Goal: Information Seeking & Learning: Learn about a topic

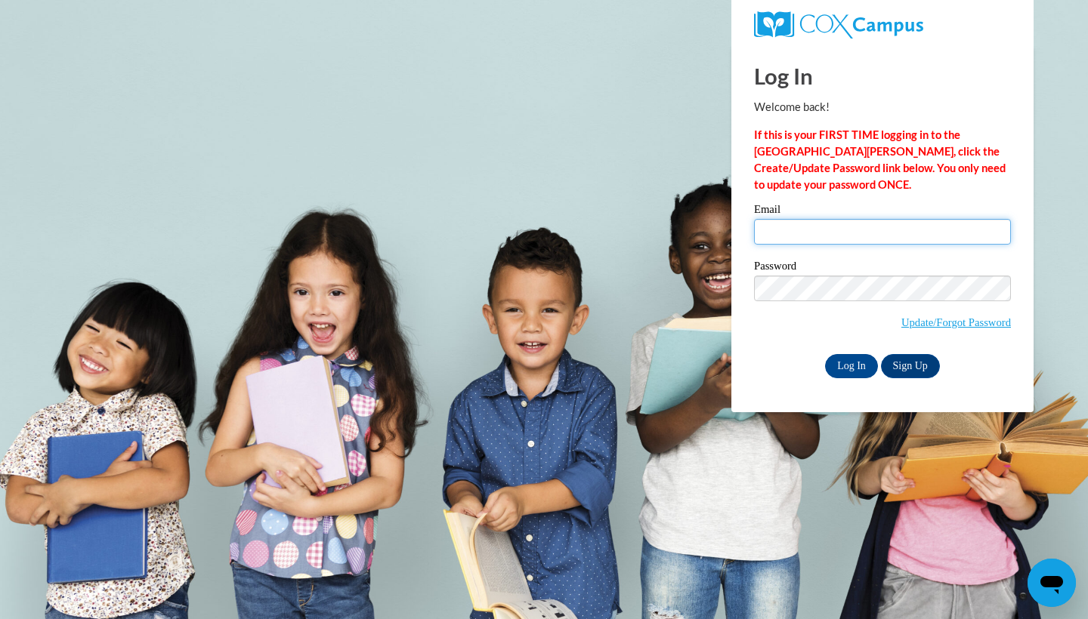
type input "[EMAIL_ADDRESS][DOMAIN_NAME]"
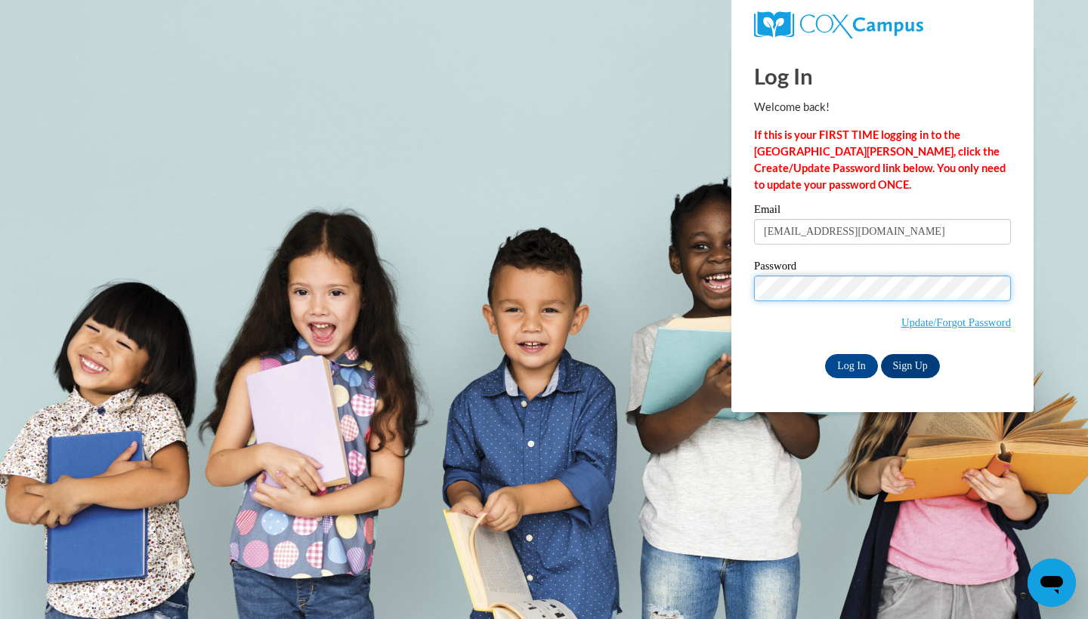
click at [850, 363] on input "Log In" at bounding box center [851, 366] width 53 height 24
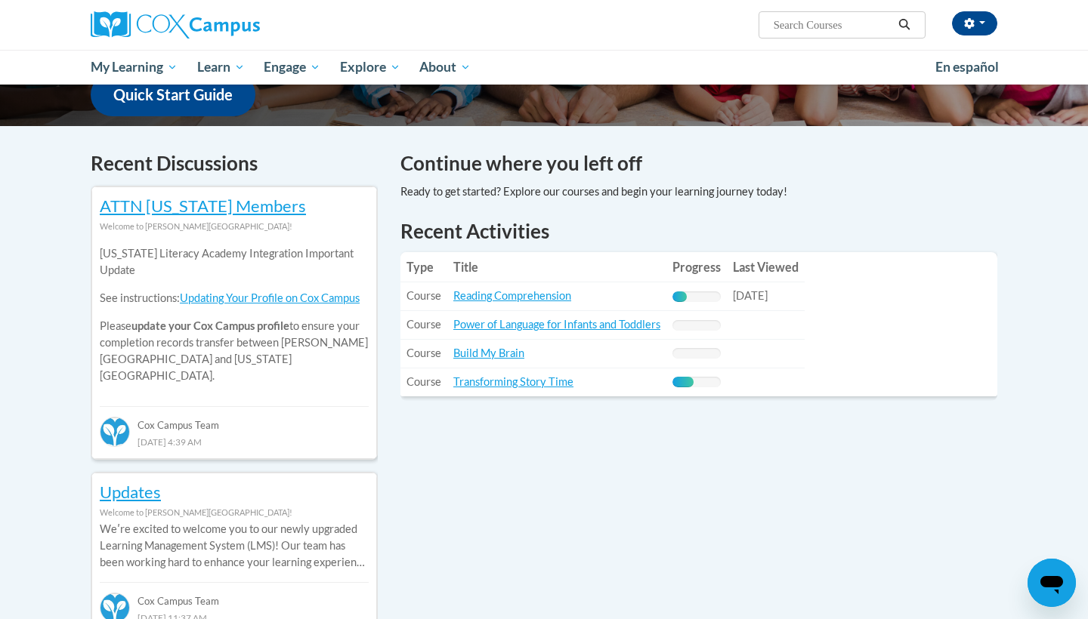
scroll to position [438, 0]
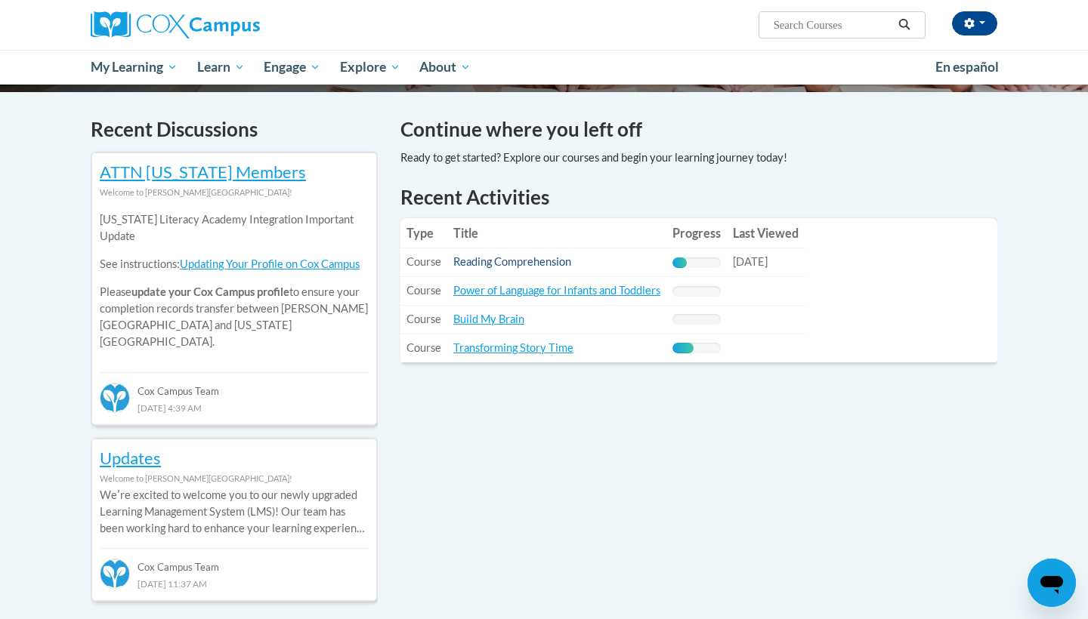
click at [542, 258] on link "Reading Comprehension" at bounding box center [512, 261] width 118 height 13
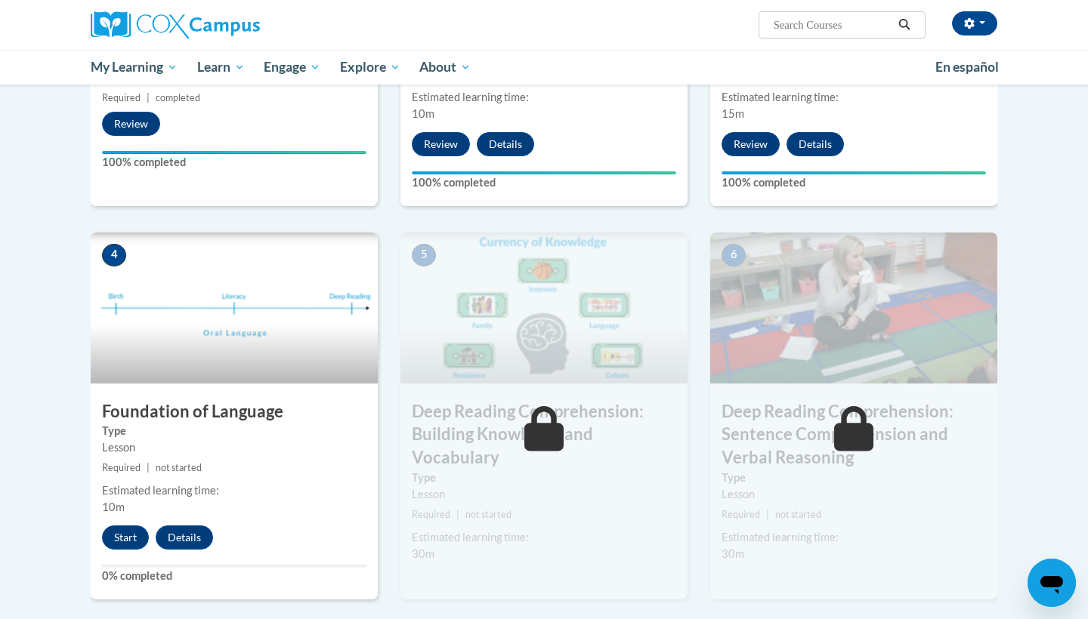
scroll to position [600, 0]
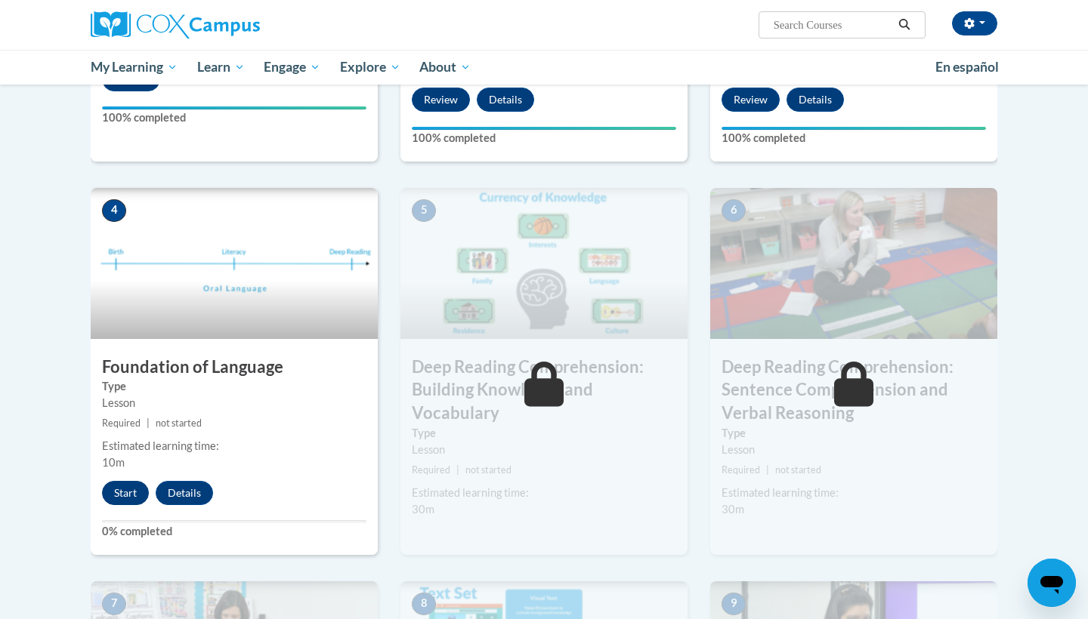
click at [116, 495] on button "Start" at bounding box center [125, 493] width 47 height 24
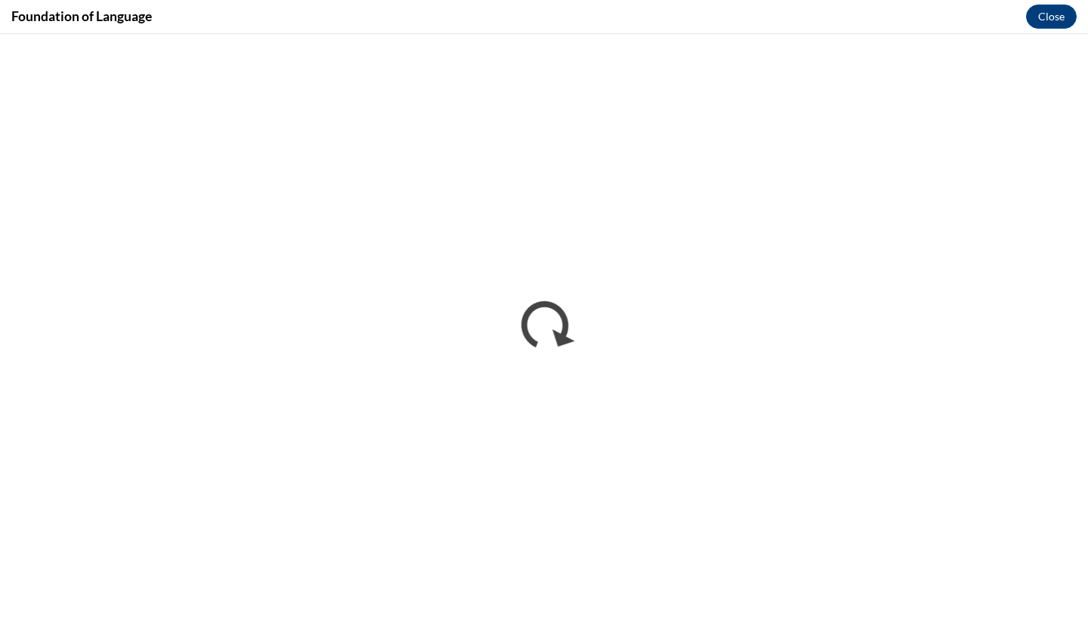
scroll to position [0, 0]
